Goal: Find specific page/section: Find specific page/section

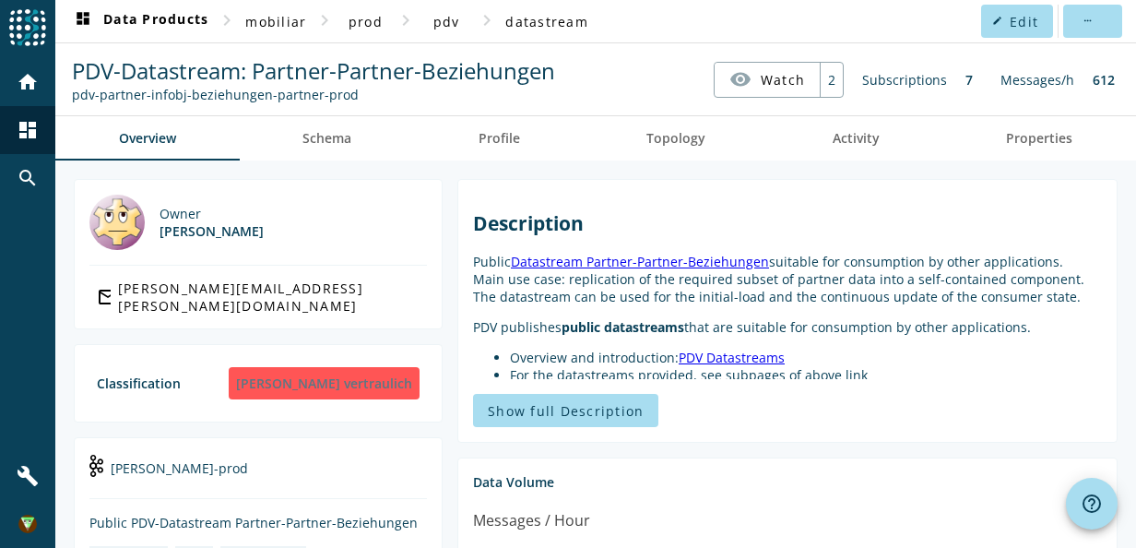
click at [618, 76] on nav "PDV-Datastream: Partner-Partner-Beziehungen pdv-partner-infobj-beziehungen-part…" at bounding box center [596, 79] width 1066 height 57
click at [306, 18] on span at bounding box center [276, 21] width 76 height 44
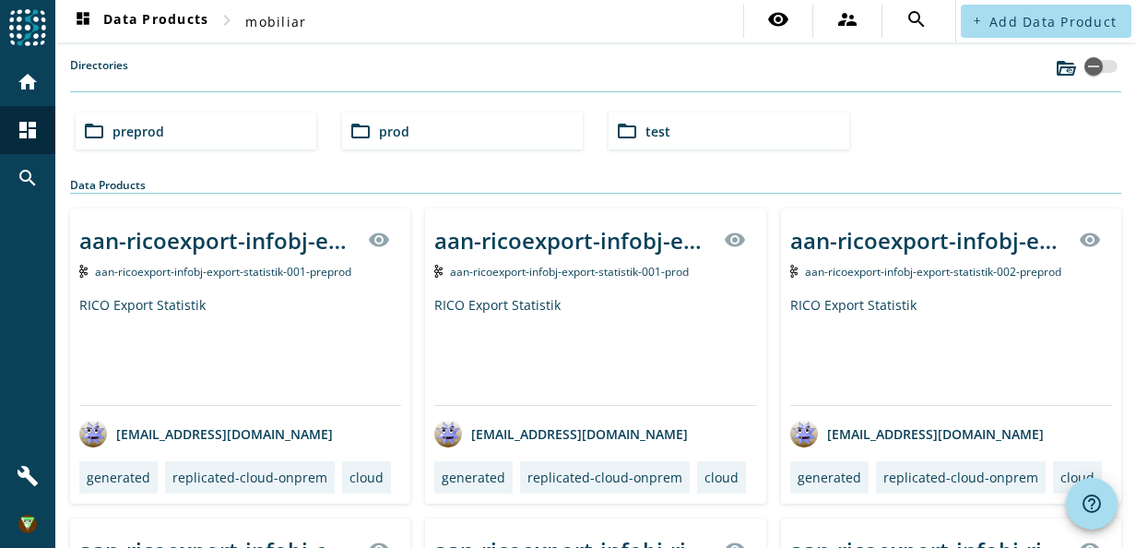
click at [653, 140] on div "folder_open test" at bounding box center [728, 130] width 241 height 37
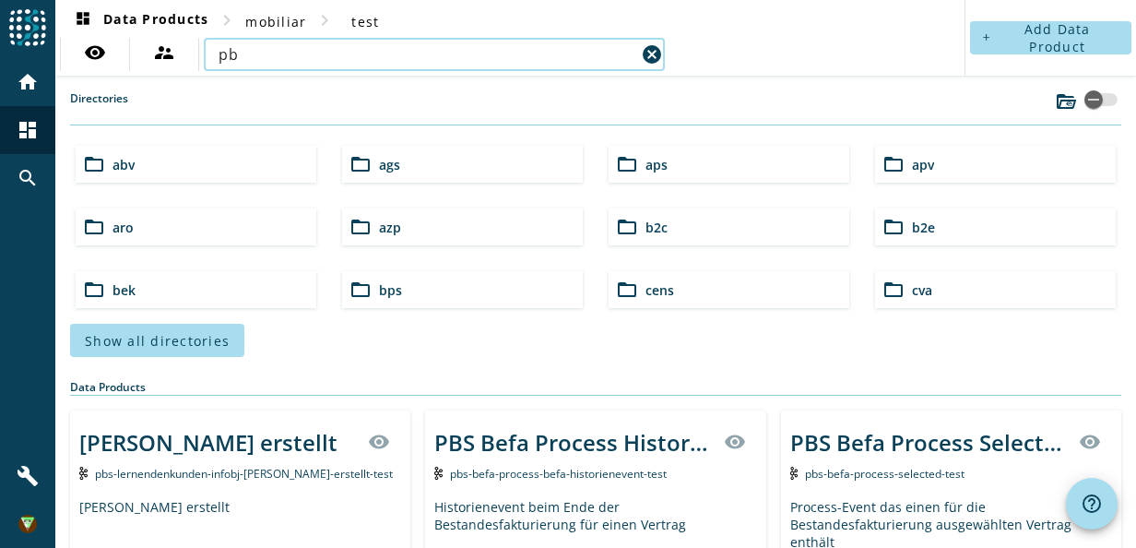
type input "p"
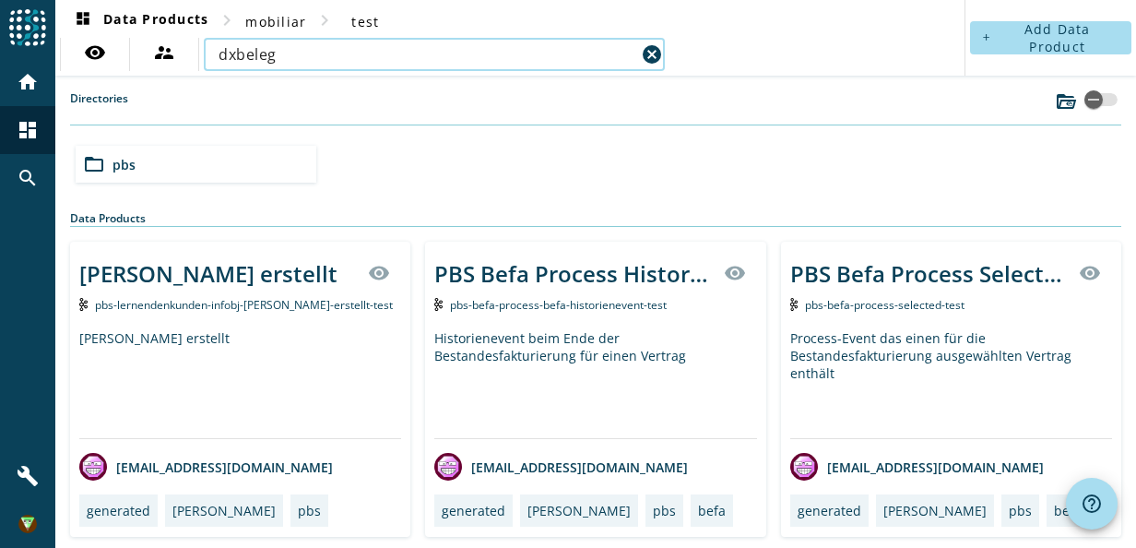
type input "dxbeleg"
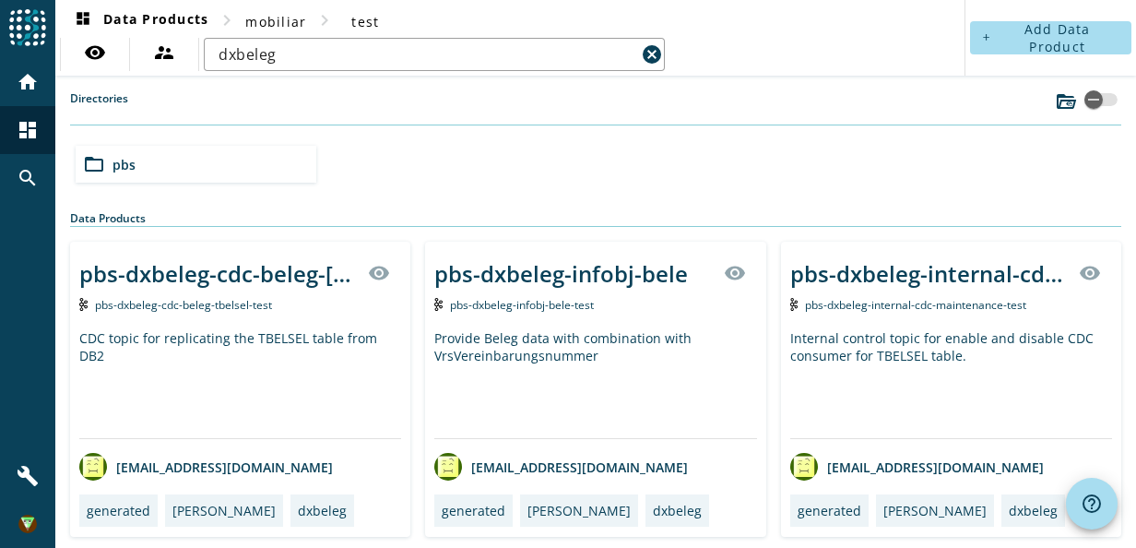
click at [525, 273] on div "pbs-dxbeleg-infobj-bele" at bounding box center [560, 273] width 253 height 30
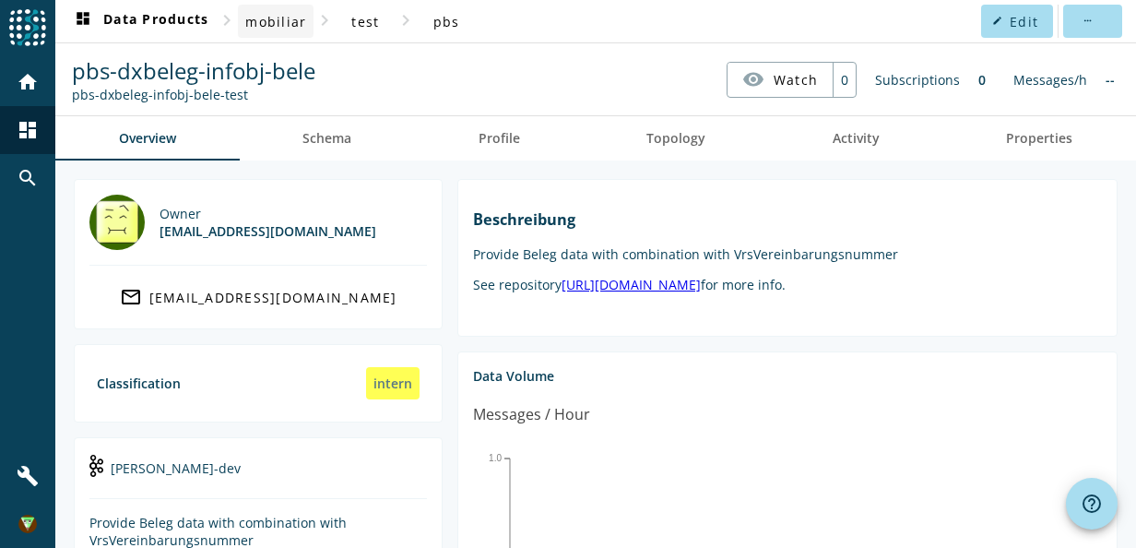
click at [300, 25] on span "mobiliar" at bounding box center [275, 22] width 61 height 18
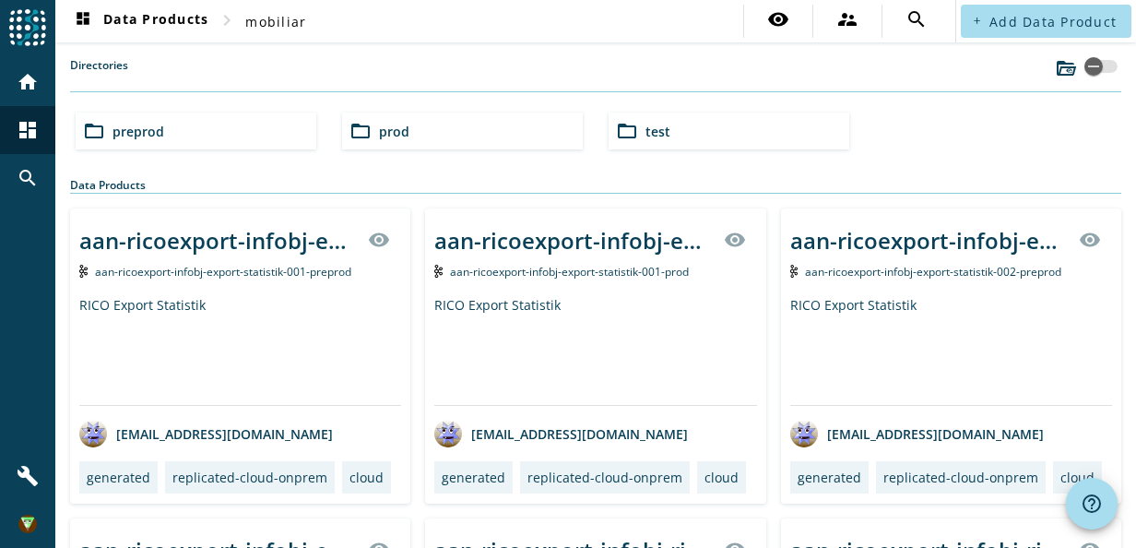
click at [195, 129] on div "folder_open preprod" at bounding box center [196, 130] width 241 height 37
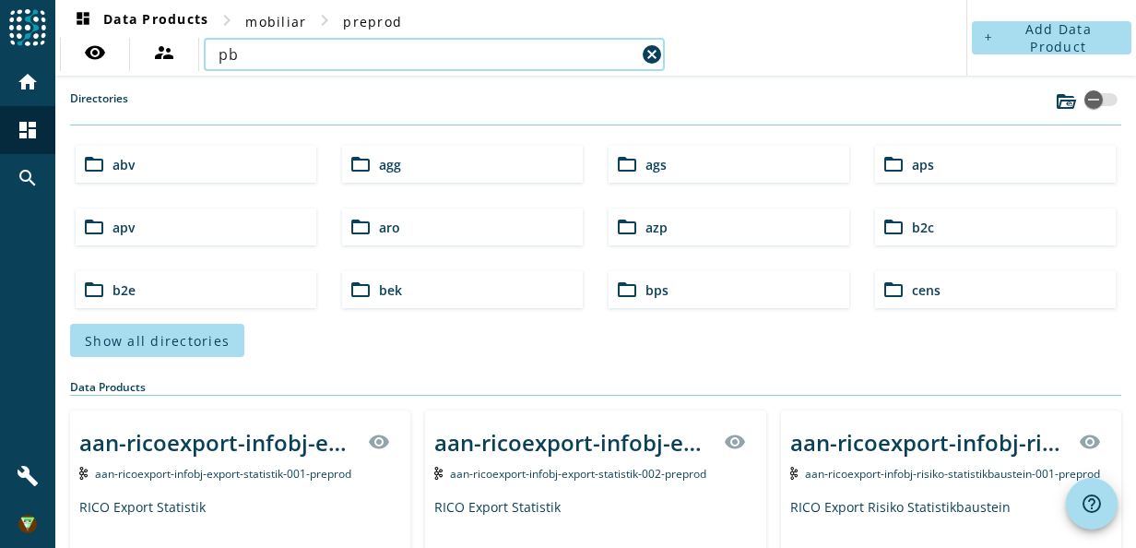
type input "p"
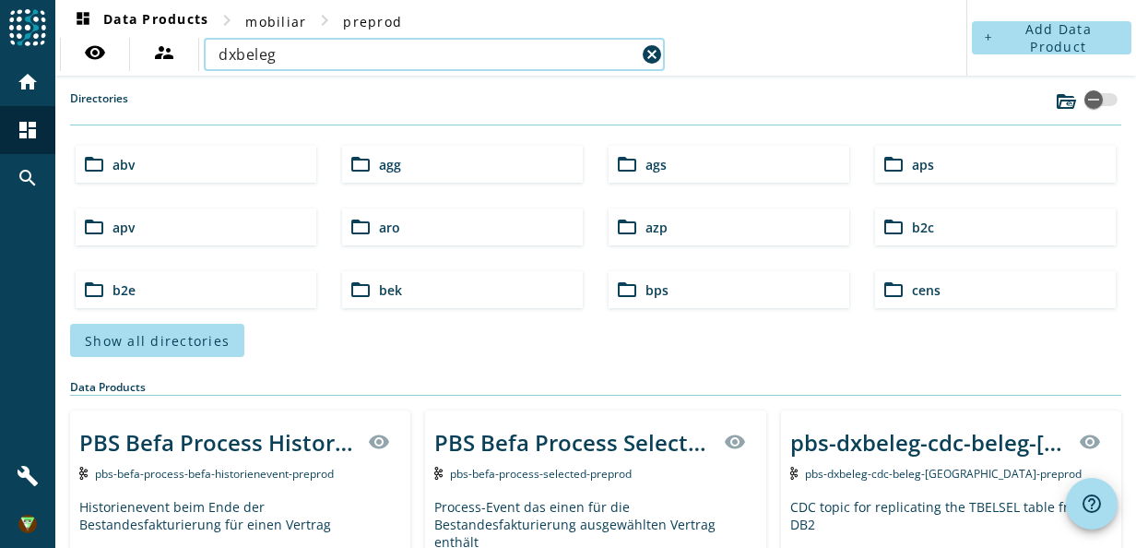
type input "dxbeleg"
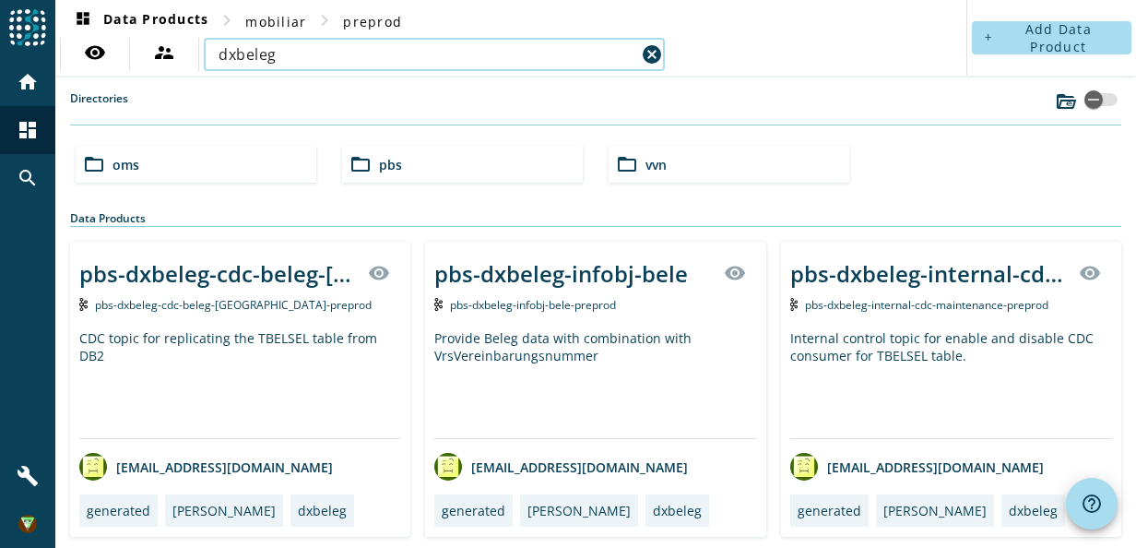
click at [585, 275] on div "pbs-dxbeleg-infobj-bele" at bounding box center [560, 273] width 253 height 30
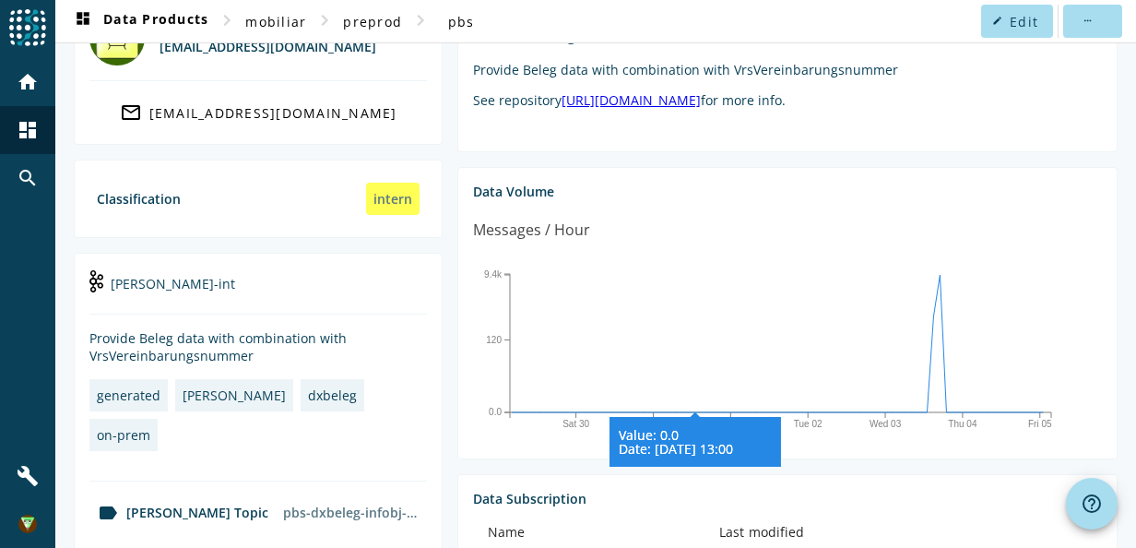
scroll to position [369, 0]
